Goal: Transaction & Acquisition: Purchase product/service

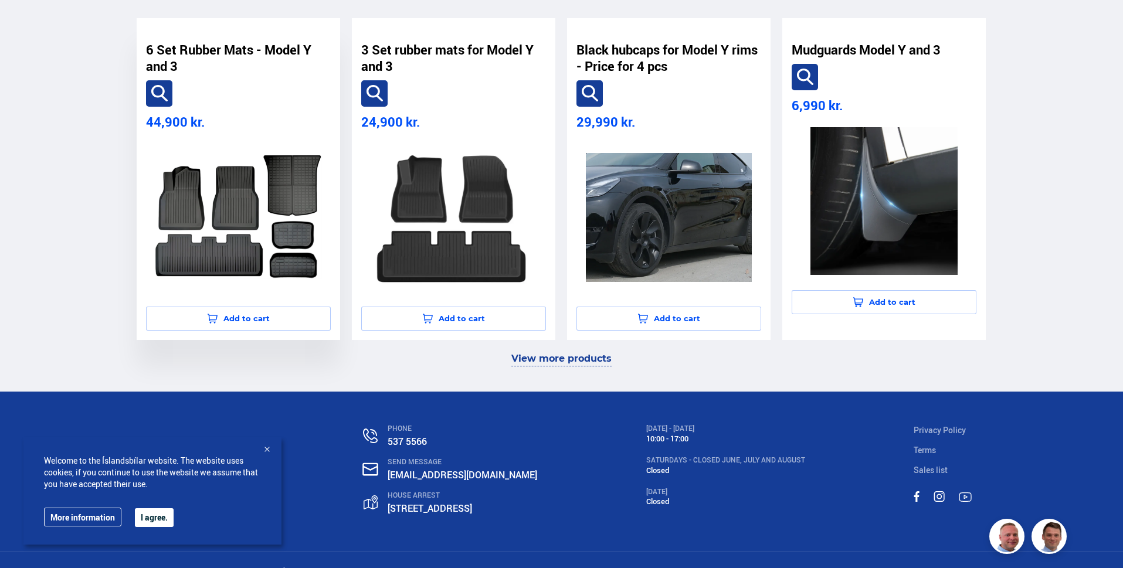
scroll to position [847, 0]
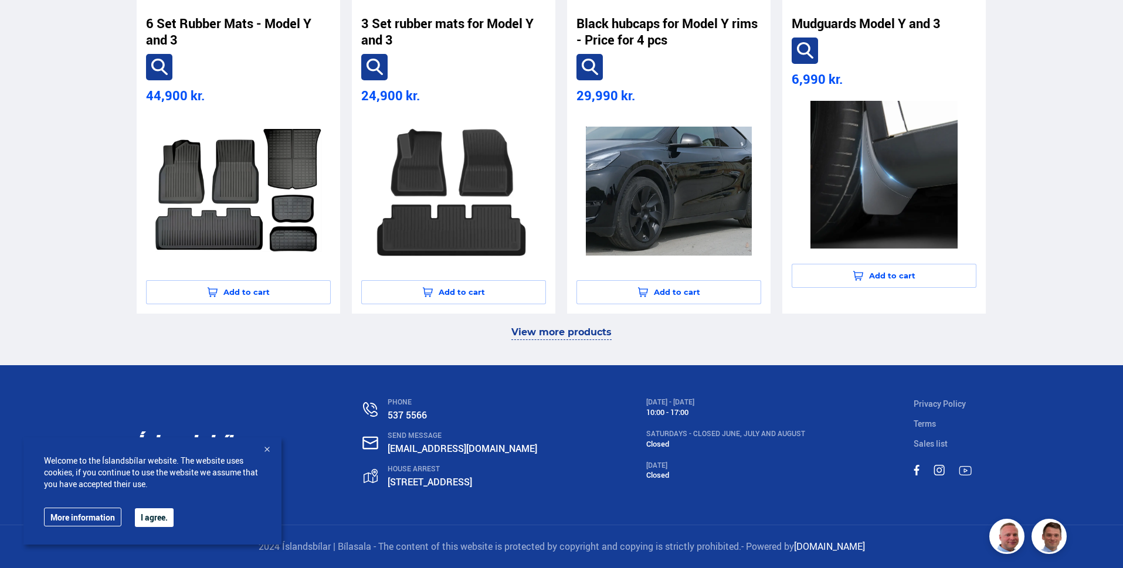
click at [567, 336] on font "View more products" at bounding box center [561, 332] width 100 height 11
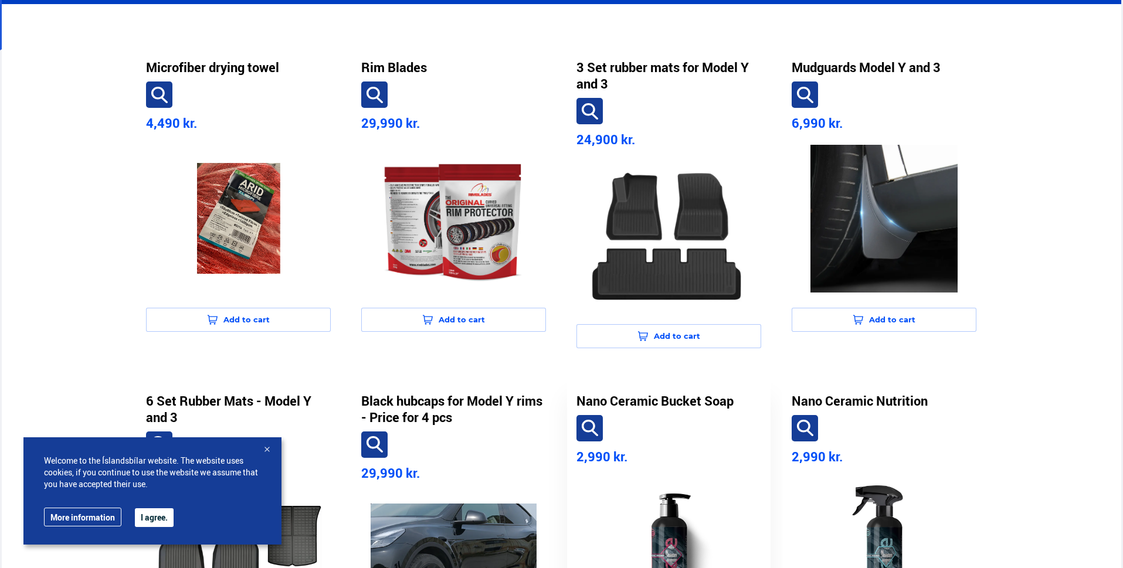
scroll to position [284, 0]
